Goal: Obtain resource: Download file/media

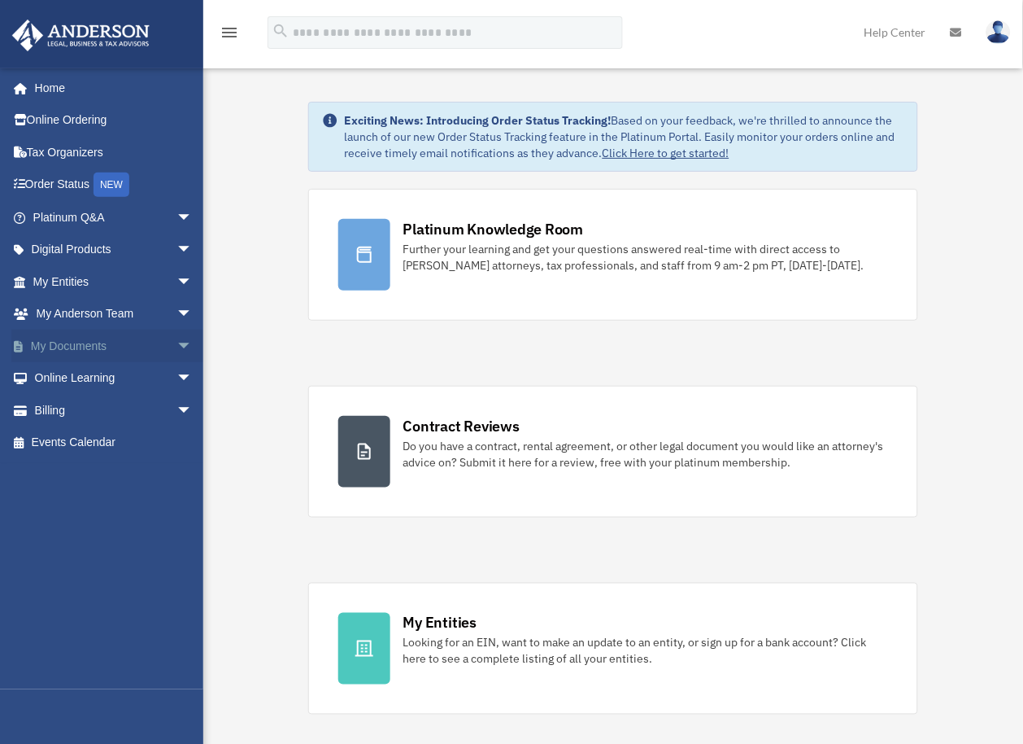
click at [91, 346] on link "My Documents arrow_drop_down" at bounding box center [114, 345] width 206 height 33
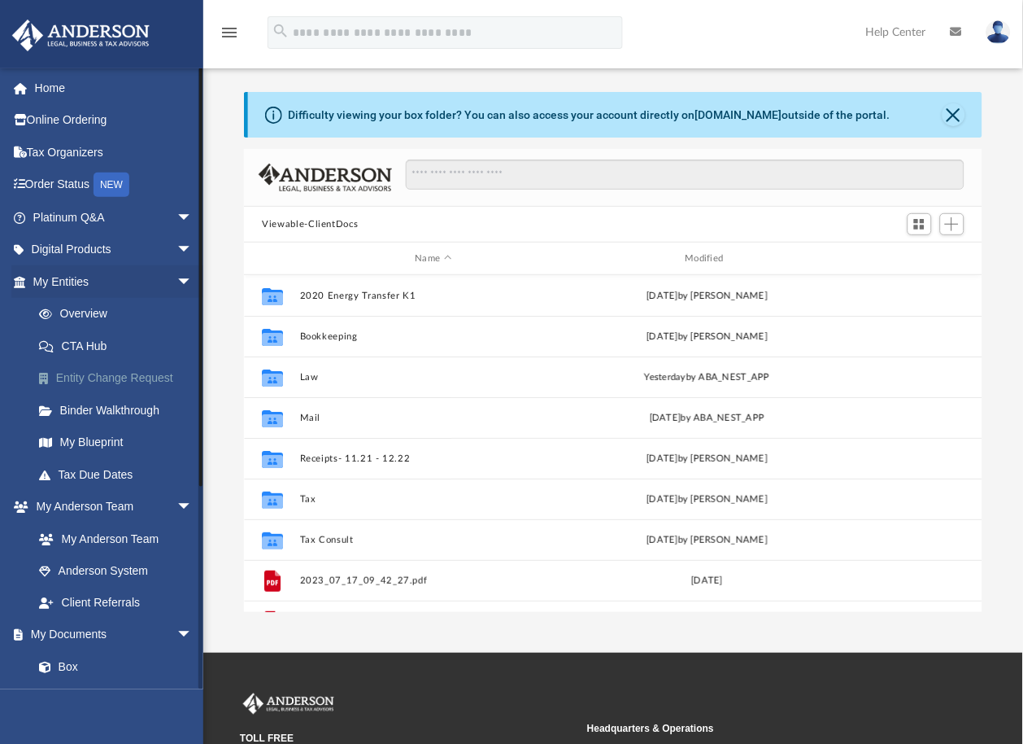
scroll to position [355, 725]
click at [69, 668] on link "Box" at bounding box center [120, 667] width 194 height 33
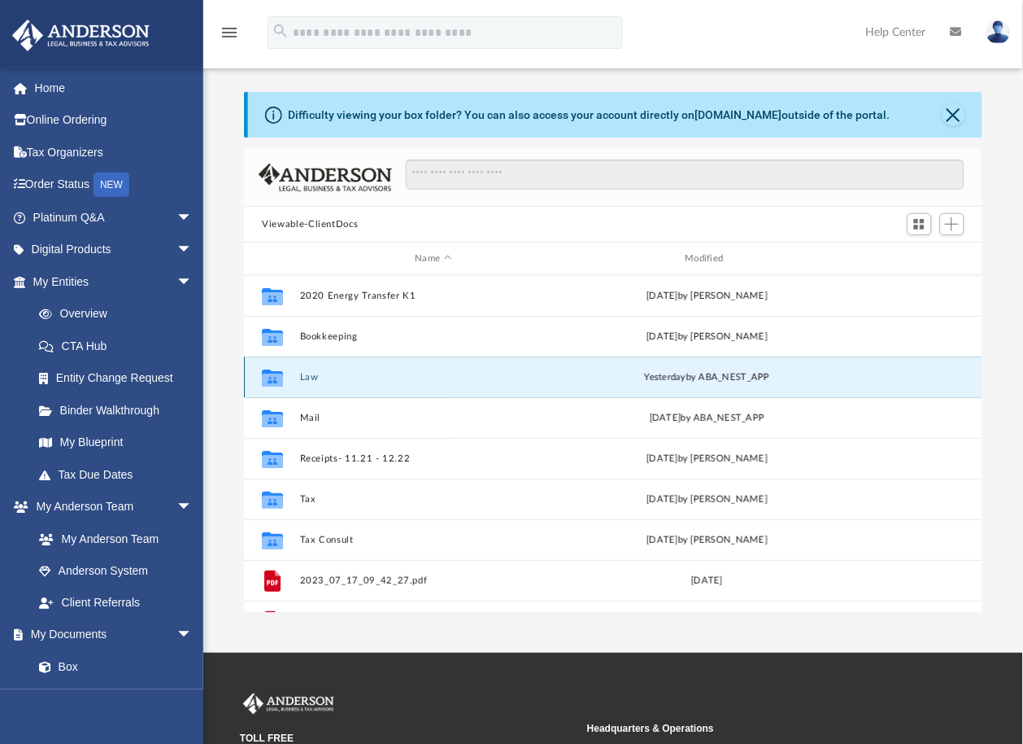
click at [309, 377] on button "Law" at bounding box center [433, 377] width 267 height 11
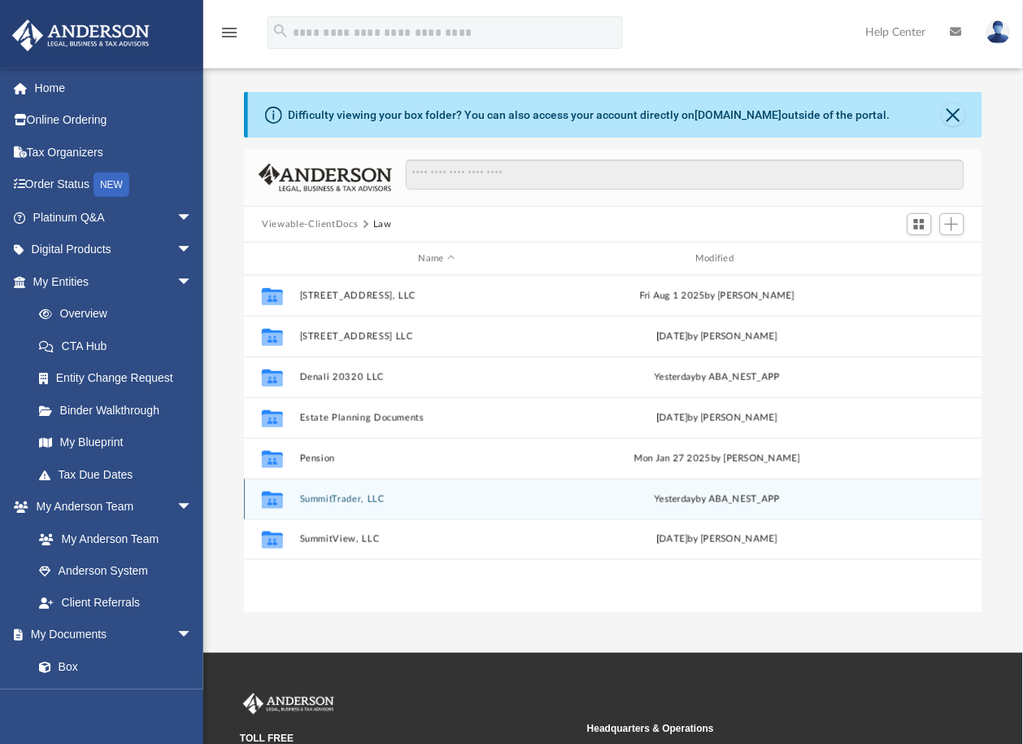
click at [332, 495] on button "SummitTrader, LLC" at bounding box center [437, 499] width 274 height 11
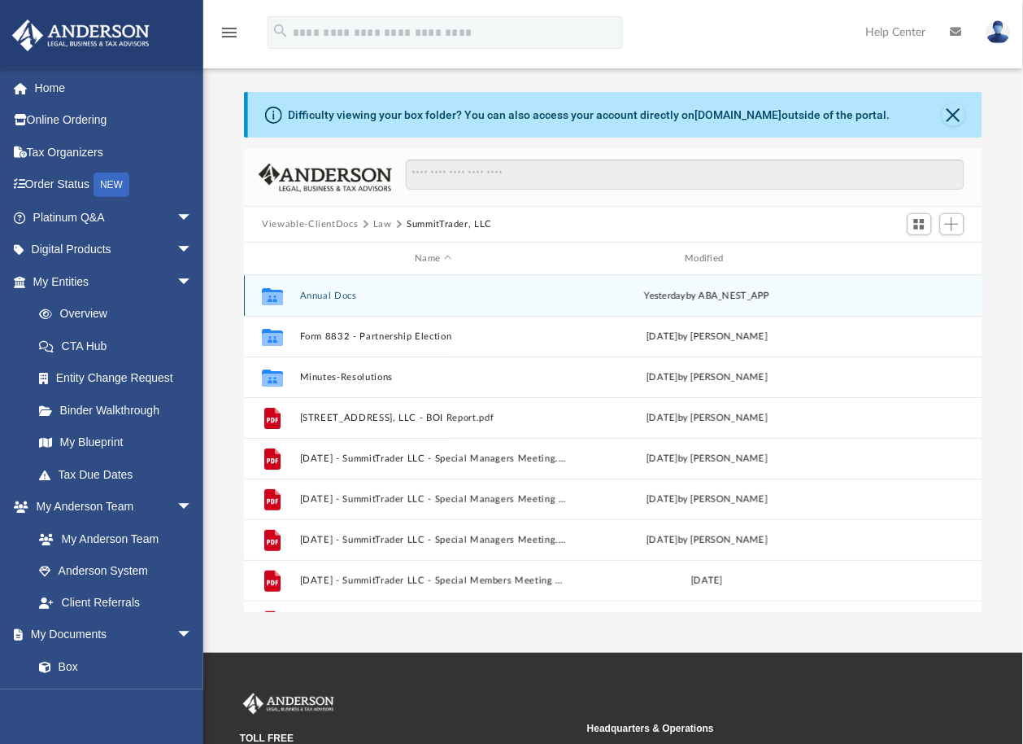
click at [317, 293] on button "Annual Docs" at bounding box center [433, 295] width 267 height 11
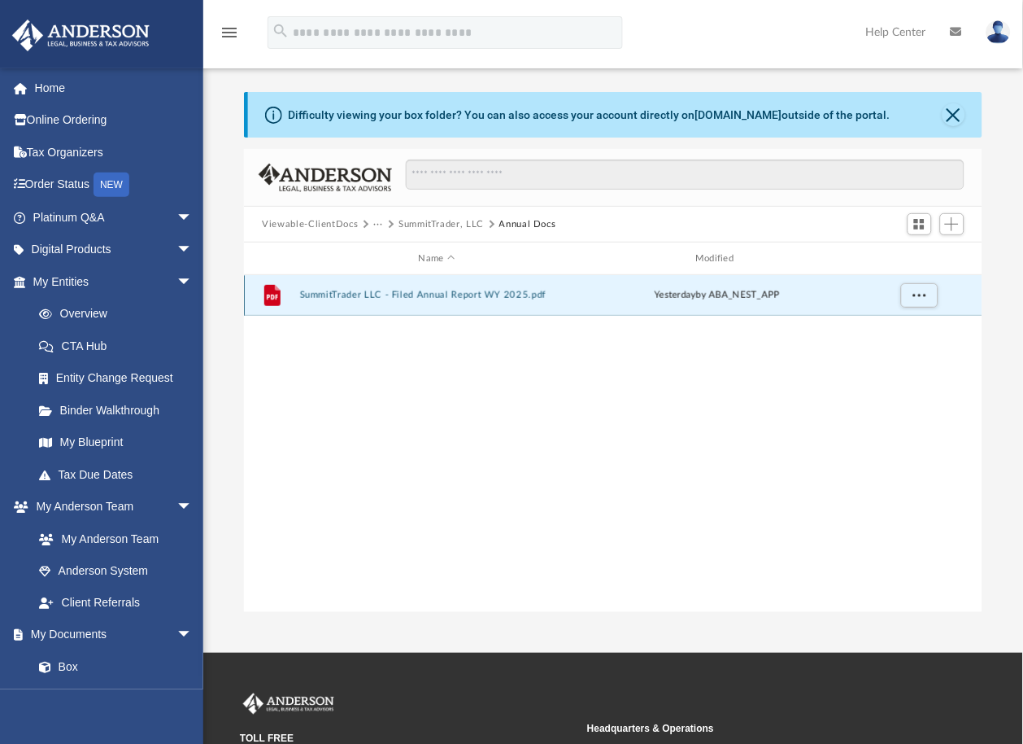
click at [418, 294] on button "SummitTrader LLC - Filed Annual Report WY 2025.pdf" at bounding box center [437, 295] width 274 height 11
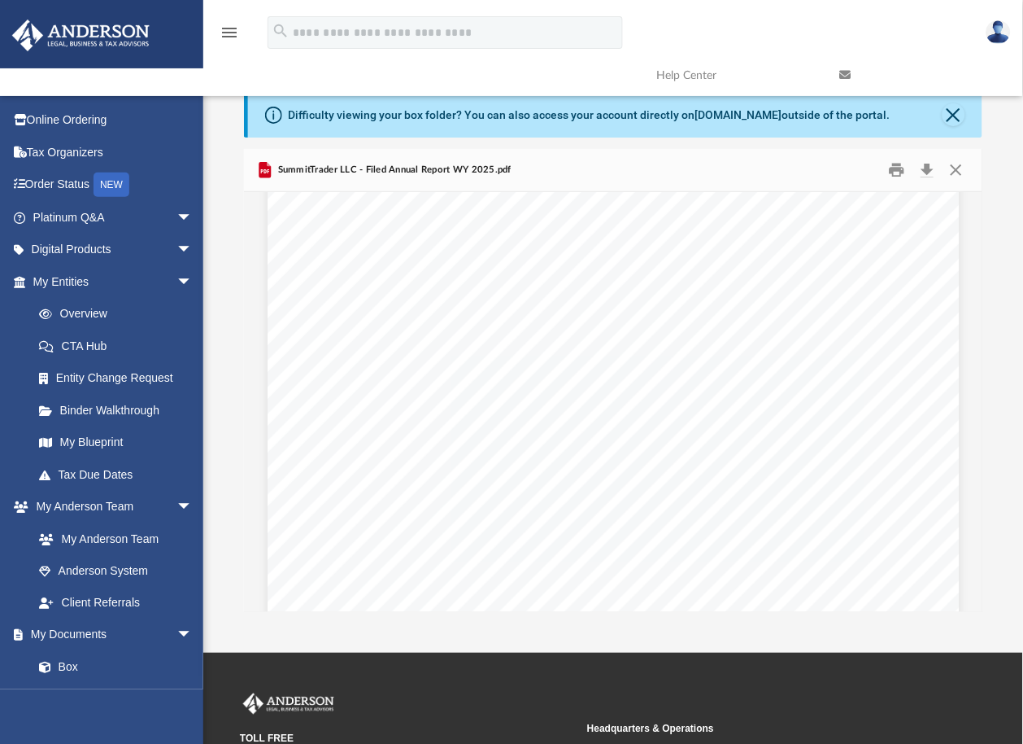
scroll to position [0, 0]
click at [927, 169] on button "Download" at bounding box center [928, 170] width 29 height 25
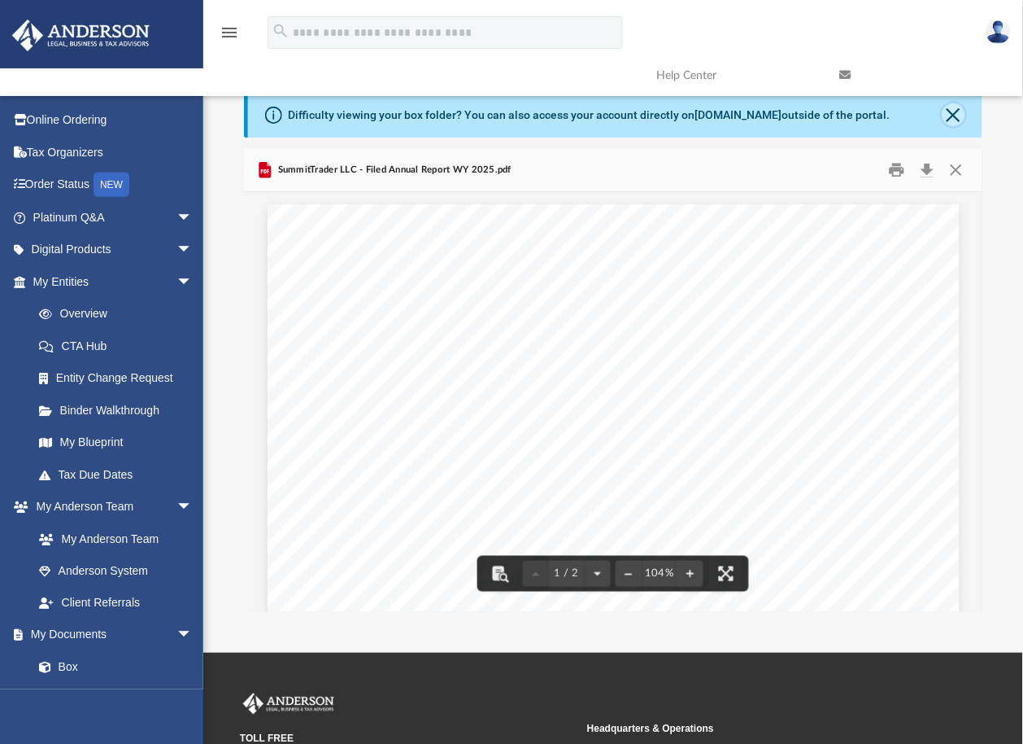
click at [955, 111] on button "Close" at bounding box center [954, 114] width 23 height 23
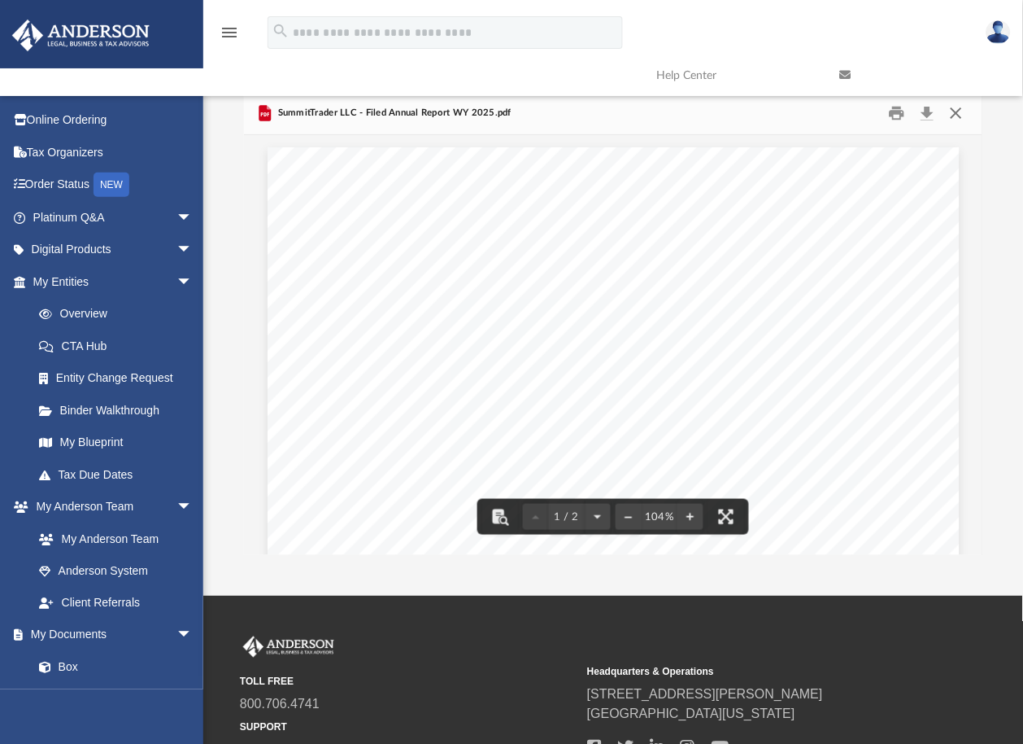
click at [962, 115] on button "Close" at bounding box center [956, 113] width 29 height 25
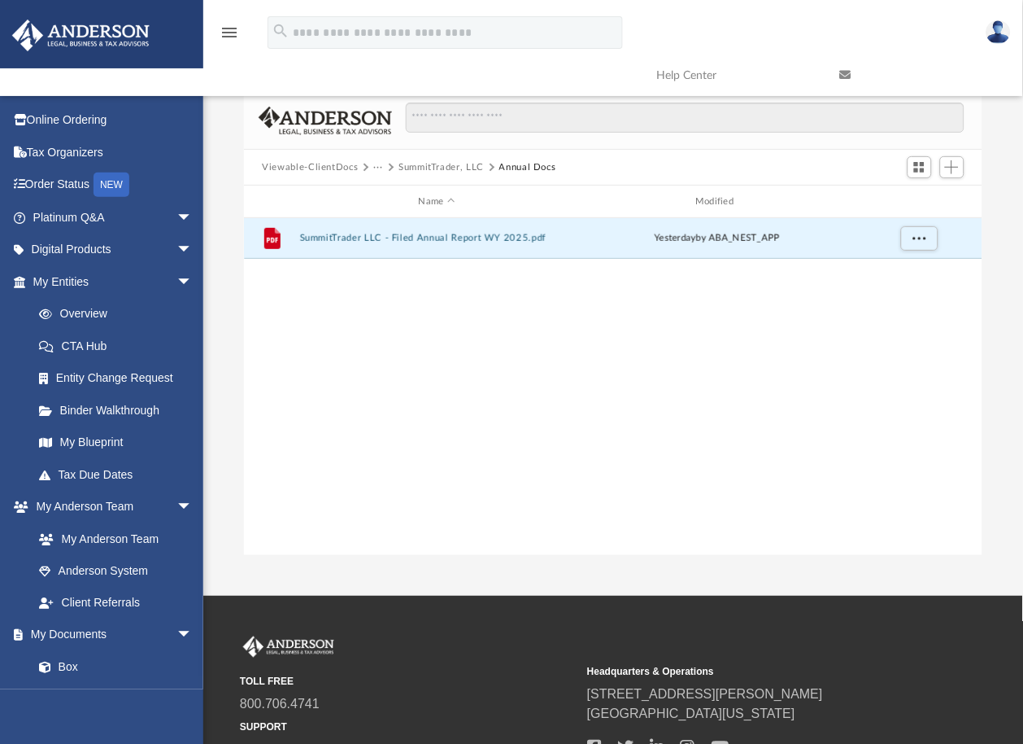
click at [436, 164] on button "SummitTrader, LLC" at bounding box center [441, 167] width 85 height 15
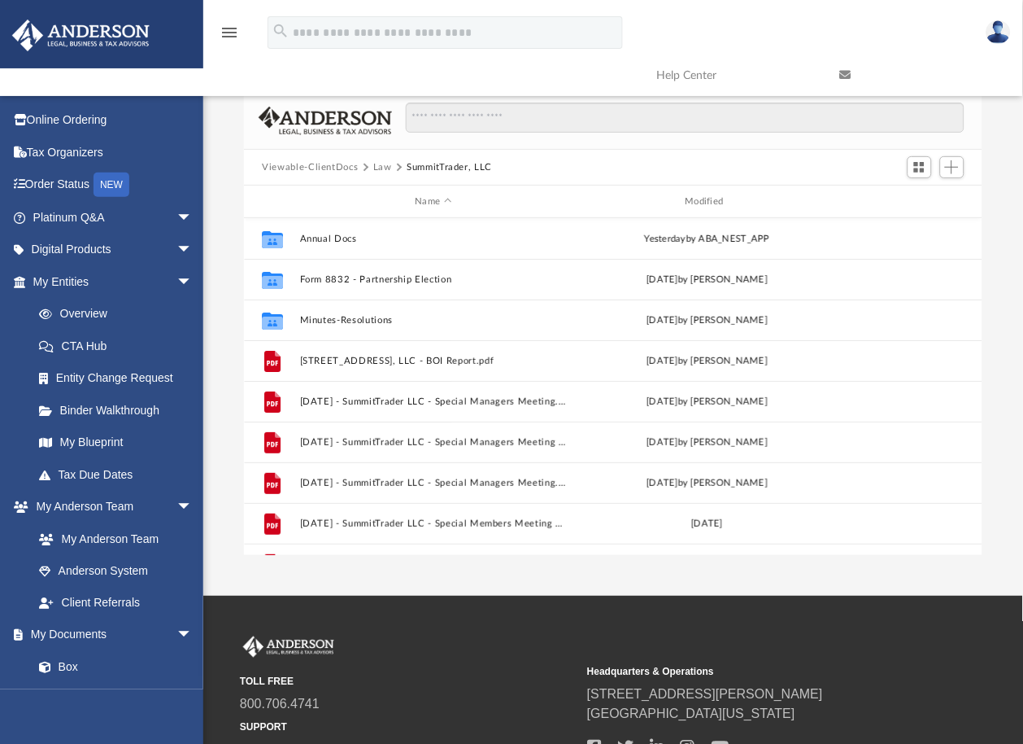
click at [380, 167] on button "Law" at bounding box center [382, 167] width 19 height 15
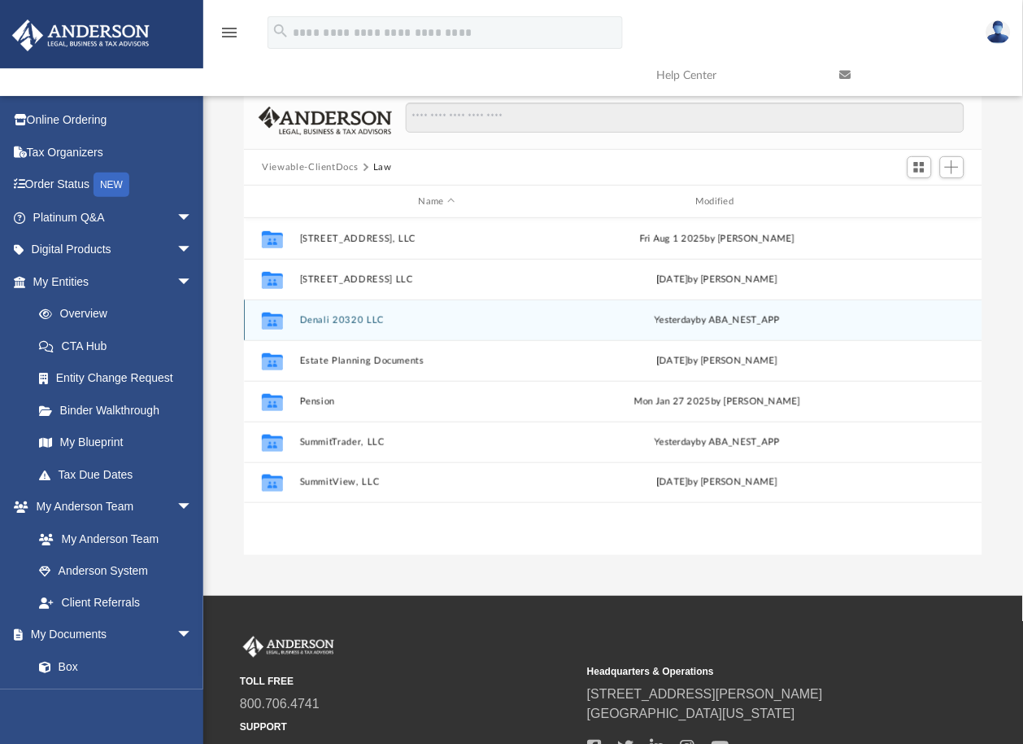
click at [273, 322] on icon "grid" at bounding box center [272, 322] width 21 height 13
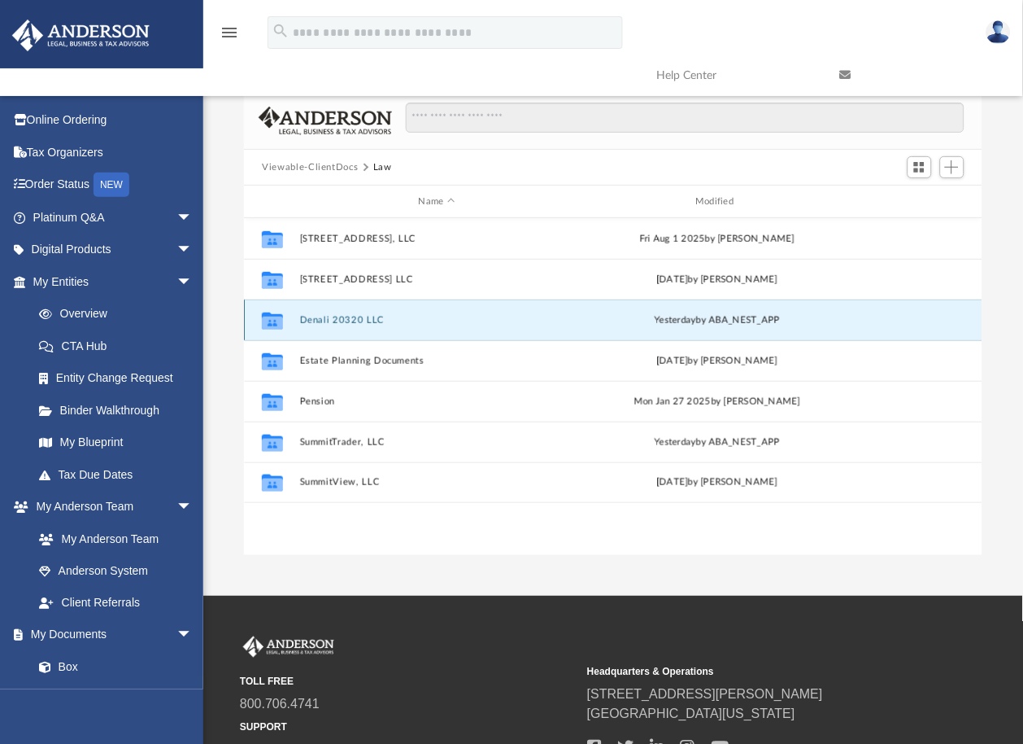
click at [334, 318] on button "Denali 20320 LLC" at bounding box center [437, 320] width 274 height 11
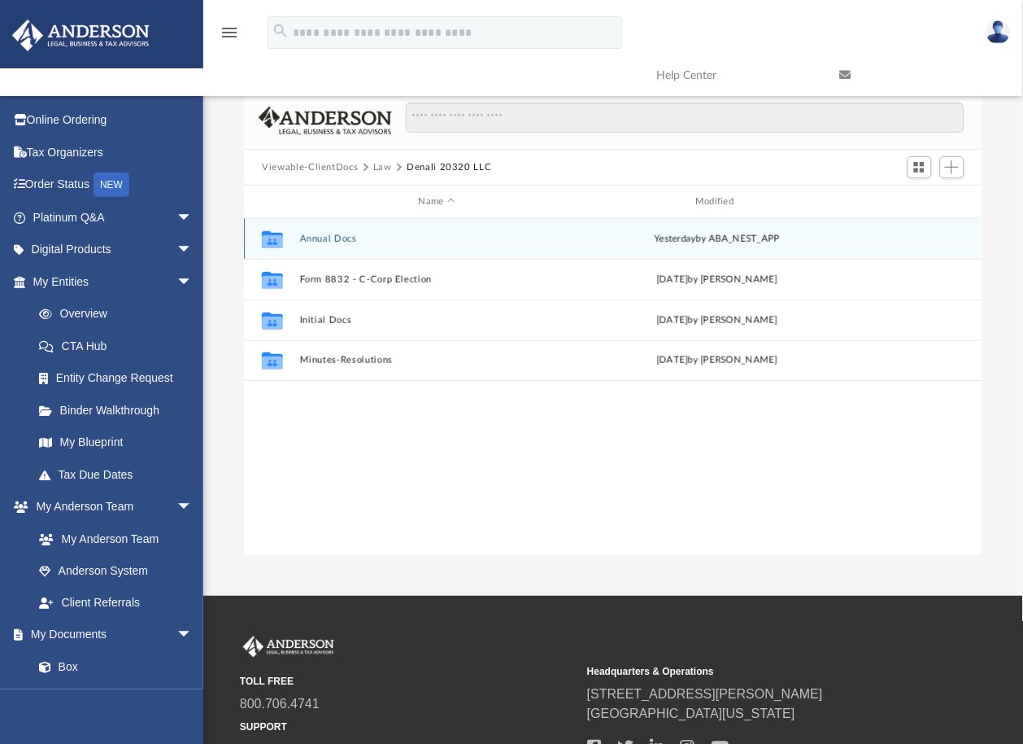
click at [340, 236] on button "Annual Docs" at bounding box center [437, 238] width 274 height 11
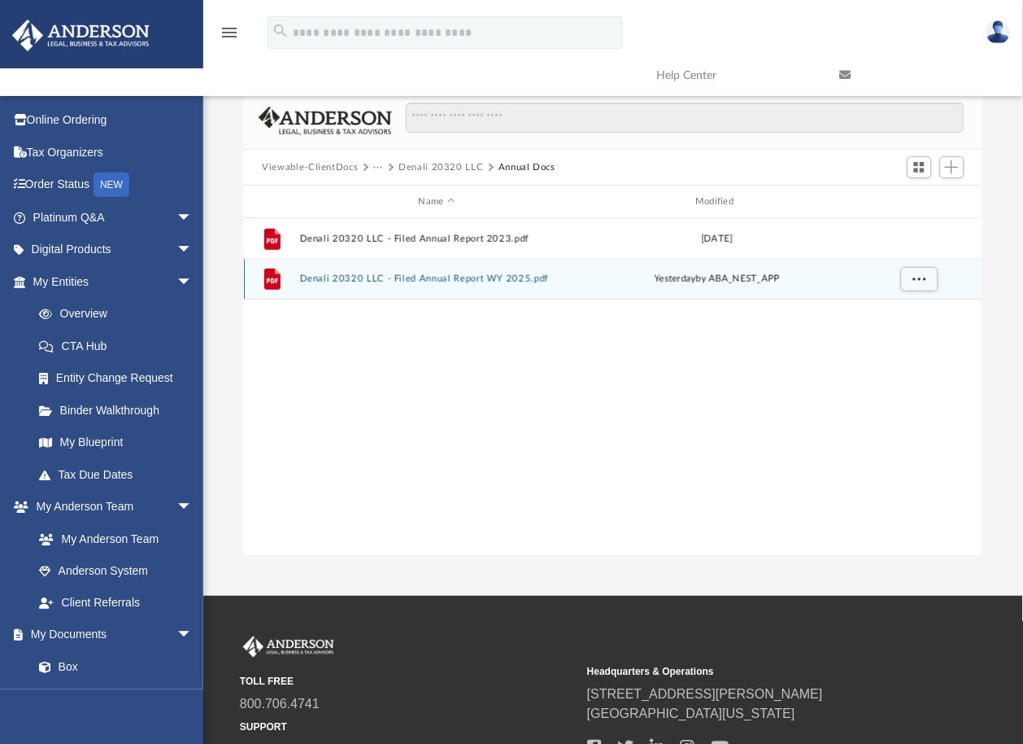
click at [439, 277] on button "Denali 20320 LLC - Filed Annual Report WY 2025.pdf" at bounding box center [437, 278] width 274 height 11
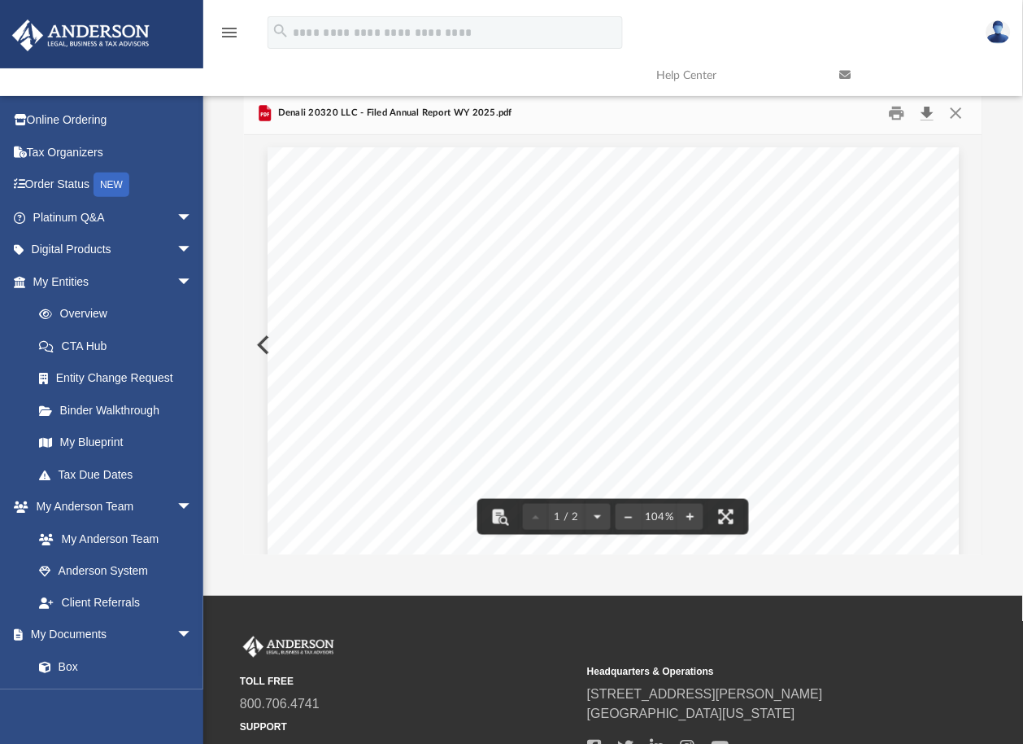
click at [927, 111] on button "Download" at bounding box center [928, 113] width 29 height 25
click at [529, 140] on div "2025 Limited Liability Company Annual Report • Please review the current Regist…" at bounding box center [614, 595] width 692 height 920
click at [958, 111] on button "Close" at bounding box center [956, 113] width 29 height 25
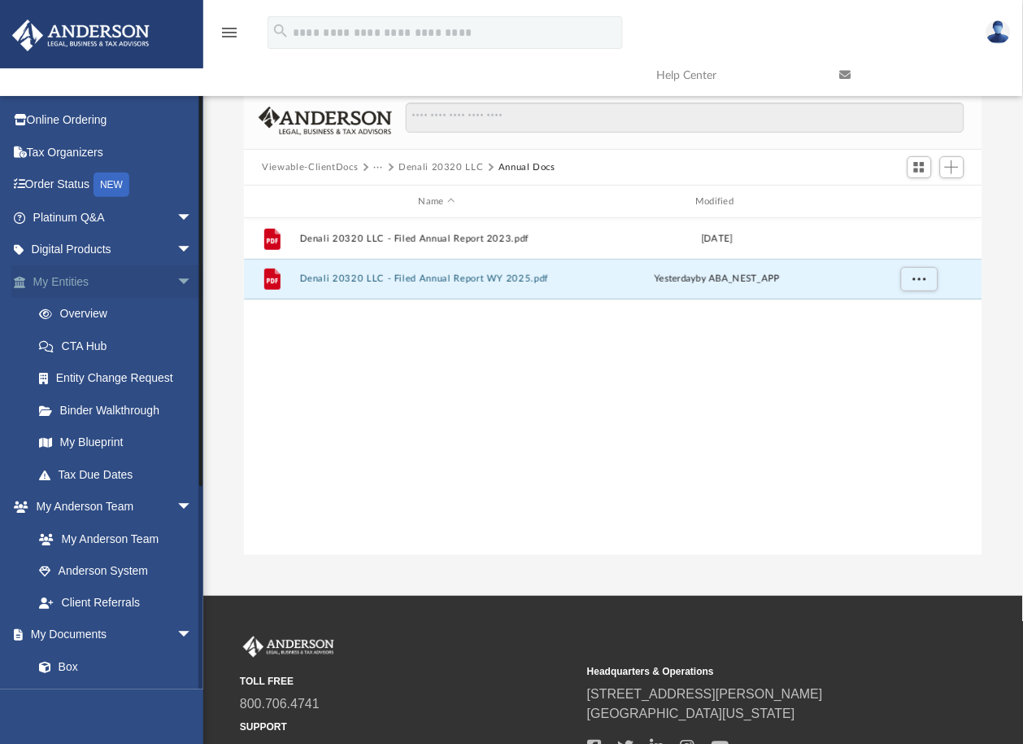
click at [177, 279] on span "arrow_drop_down" at bounding box center [193, 281] width 33 height 33
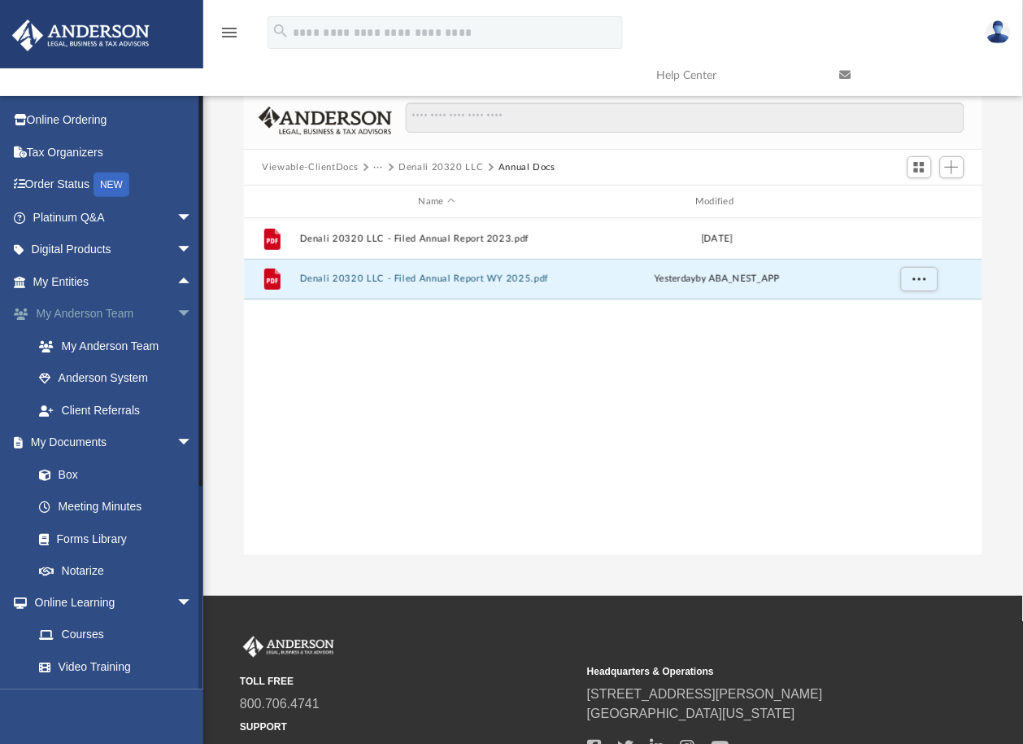
click at [177, 310] on span "arrow_drop_down" at bounding box center [193, 314] width 33 height 33
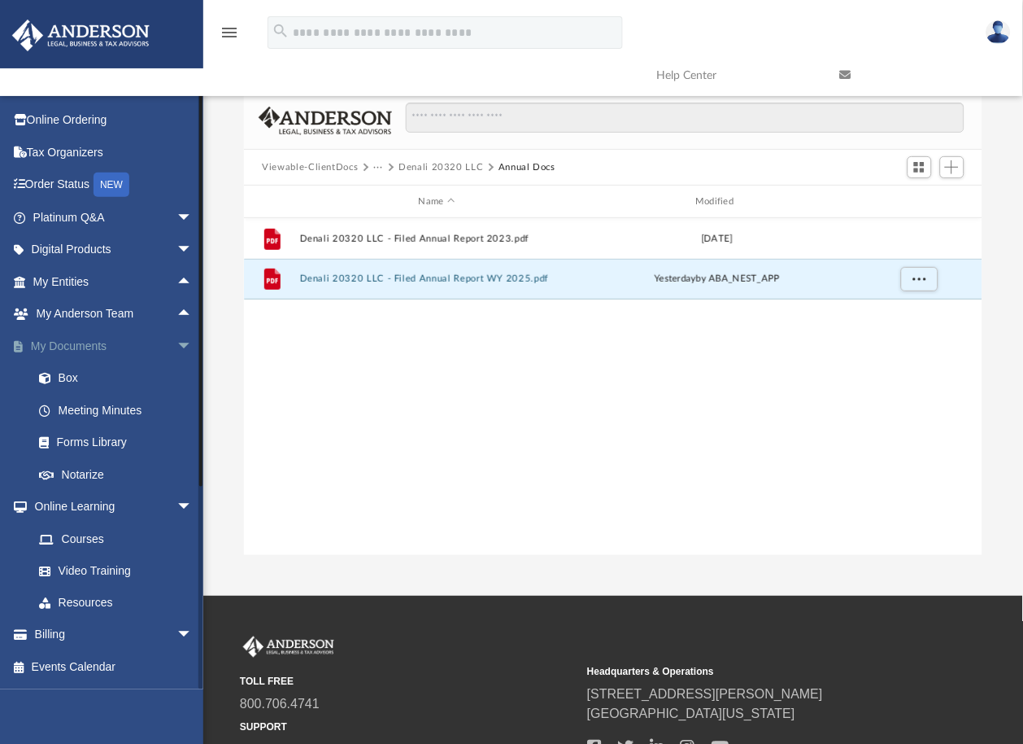
click at [177, 343] on span "arrow_drop_down" at bounding box center [193, 345] width 33 height 33
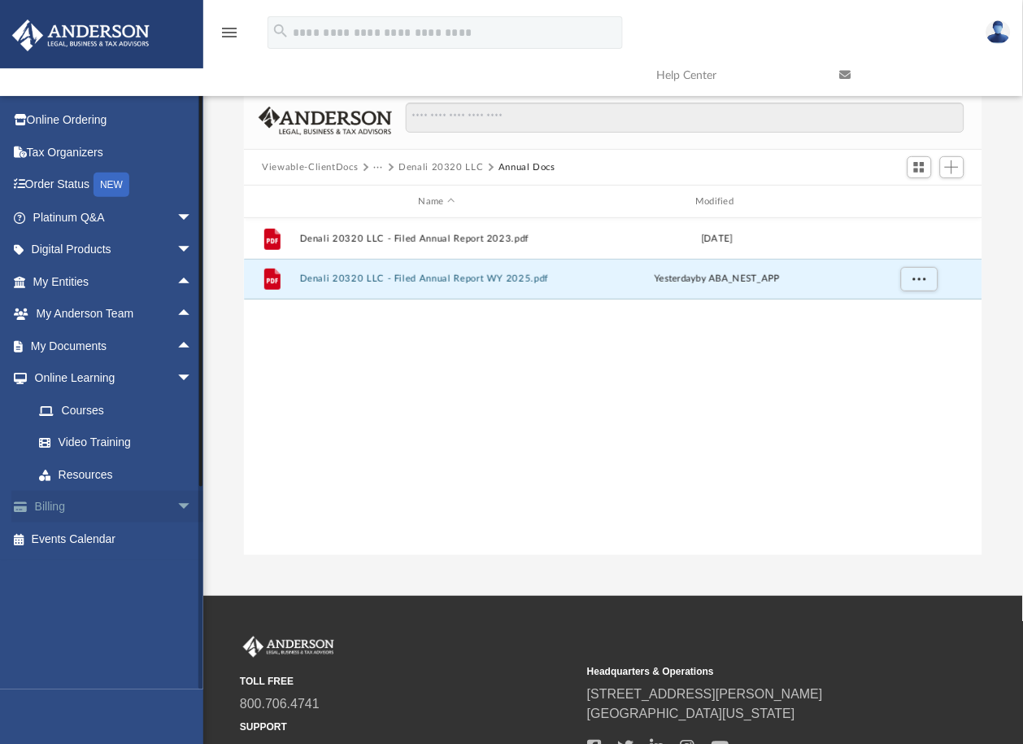
click at [177, 505] on span "arrow_drop_down" at bounding box center [193, 507] width 33 height 33
click at [89, 537] on link "$ Open Invoices" at bounding box center [120, 538] width 194 height 33
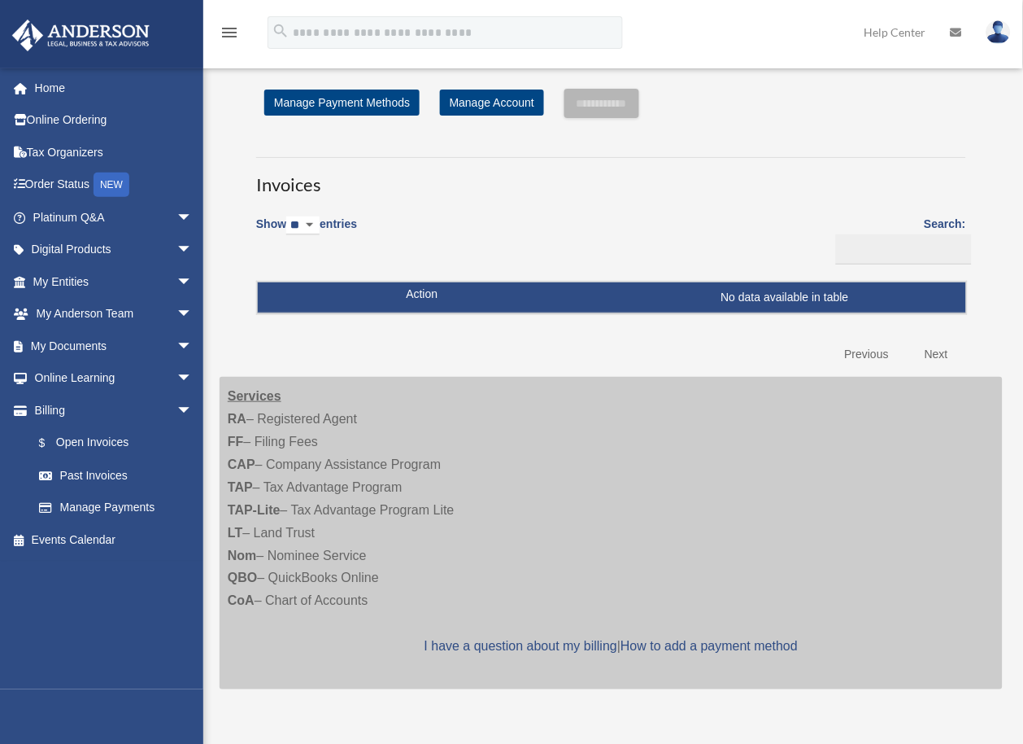
click at [999, 26] on img at bounding box center [999, 32] width 24 height 24
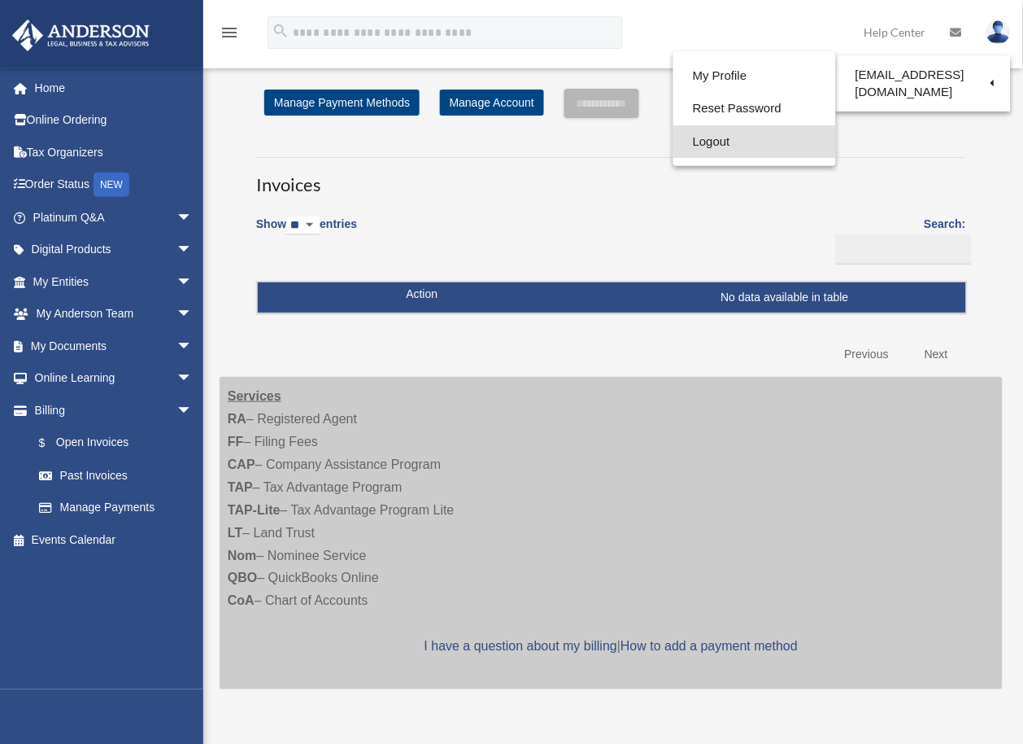
click at [700, 144] on link "Logout" at bounding box center [755, 141] width 163 height 33
